Goal: Transaction & Acquisition: Purchase product/service

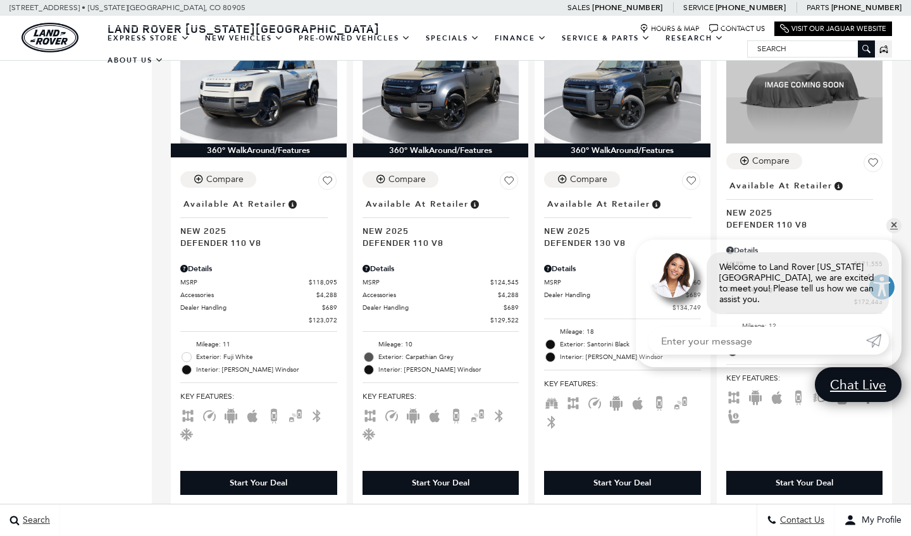
scroll to position [1388, 0]
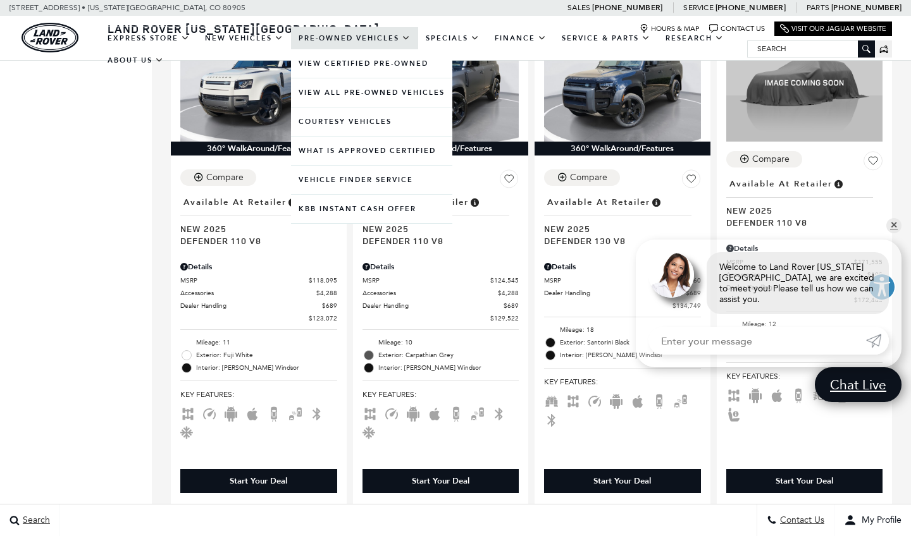
click at [350, 44] on link "Pre-Owned Vehicles" at bounding box center [354, 38] width 127 height 22
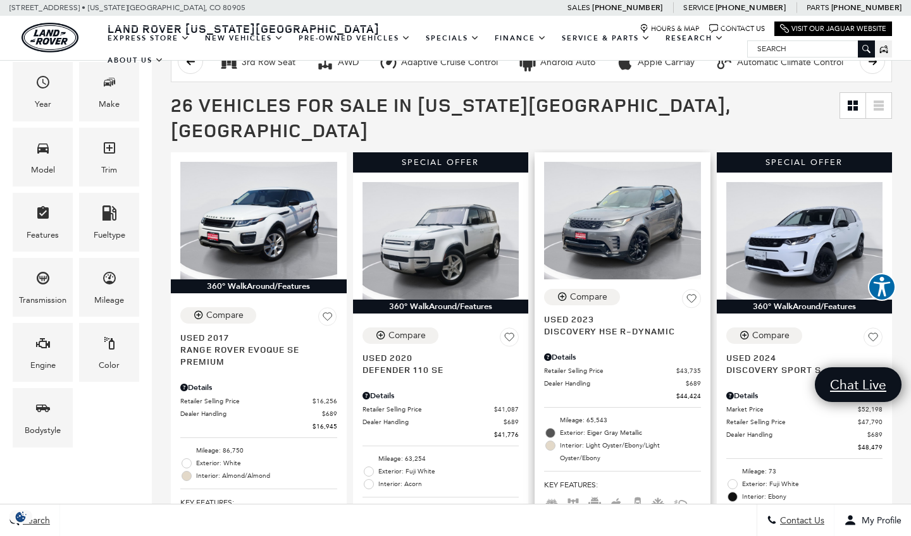
scroll to position [216, 0]
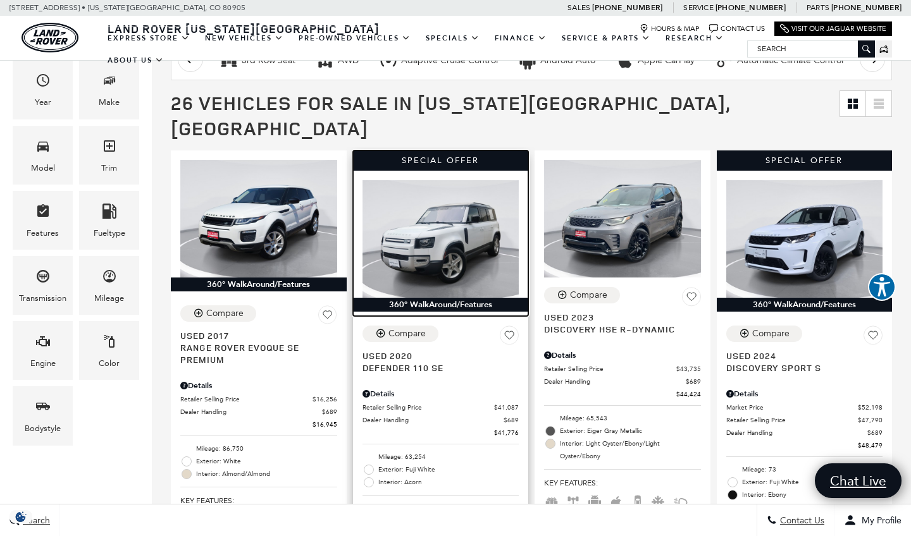
click at [473, 194] on img at bounding box center [440, 239] width 157 height 118
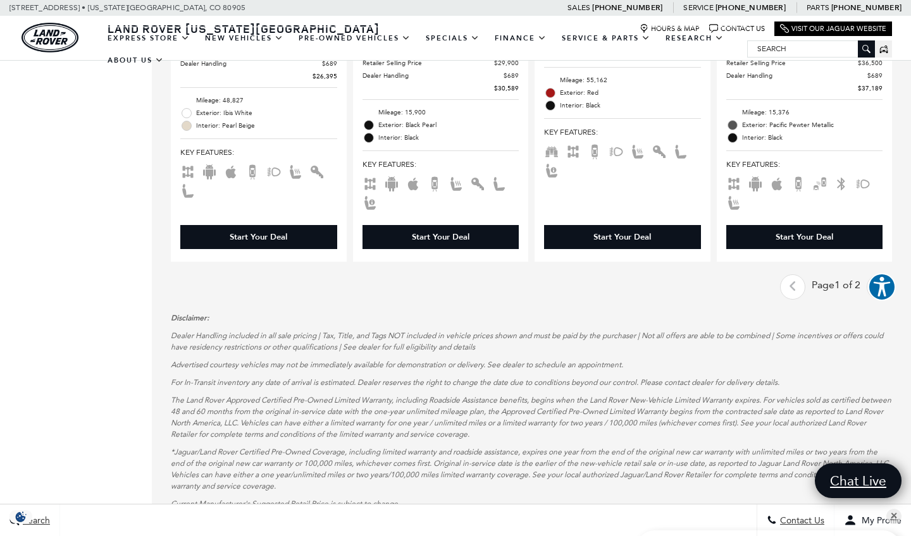
scroll to position [2619, 0]
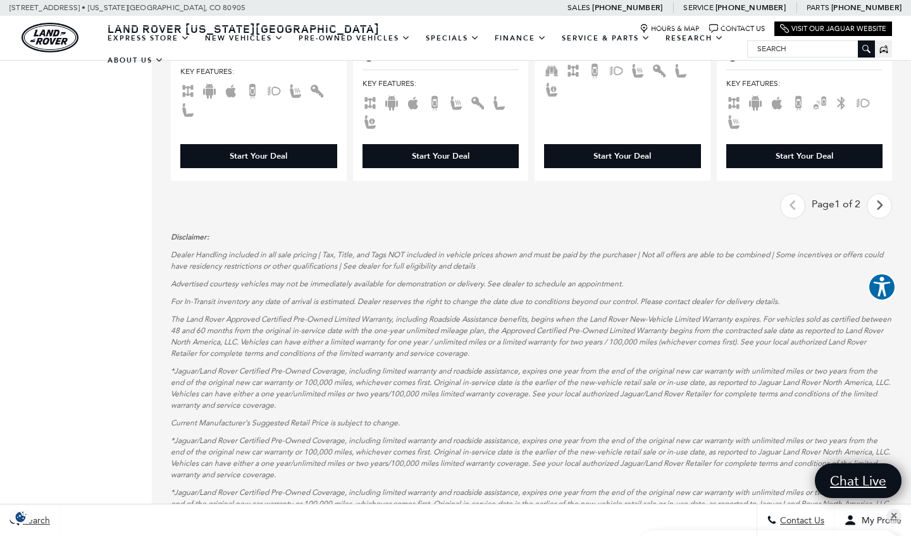
click at [884, 195] on link "Next" at bounding box center [879, 206] width 27 height 22
